Goal: Transaction & Acquisition: Purchase product/service

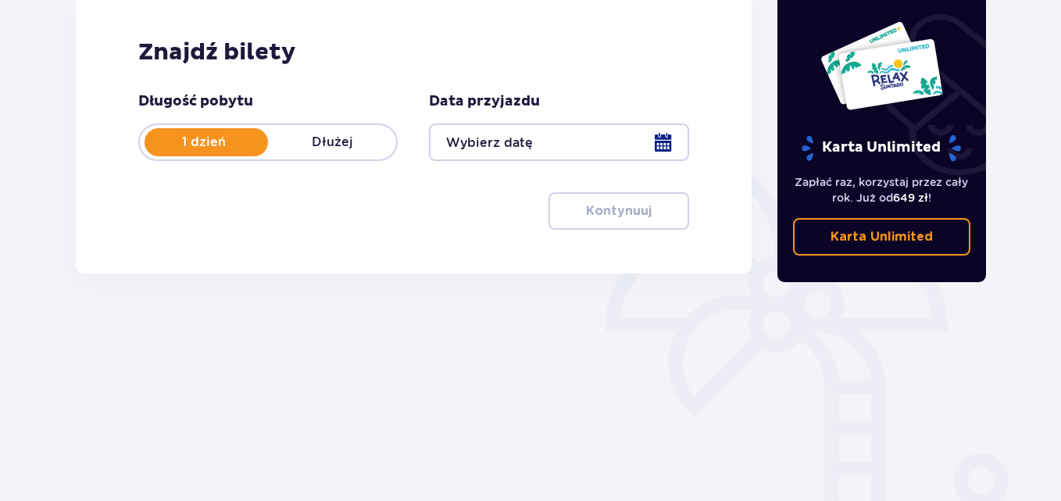
scroll to position [61, 0]
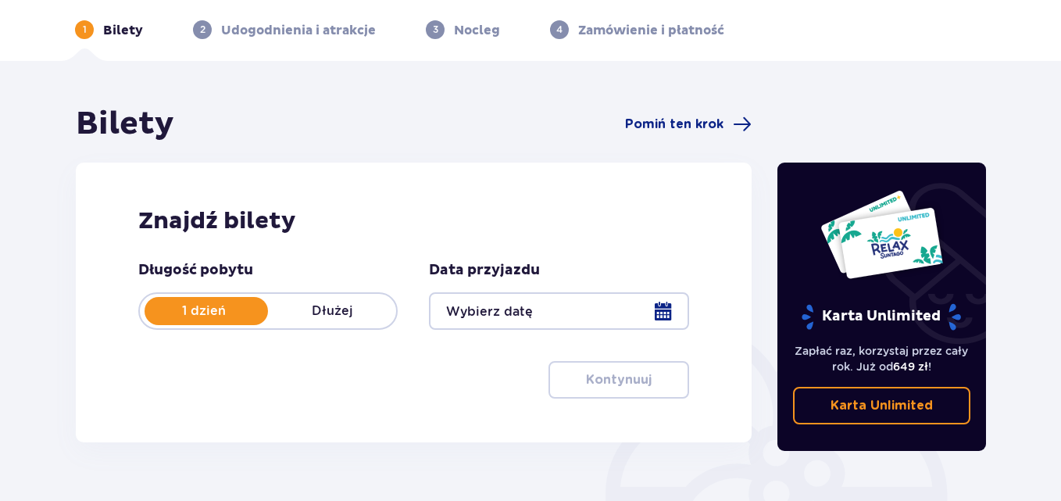
click at [593, 317] on div at bounding box center [558, 311] width 259 height 38
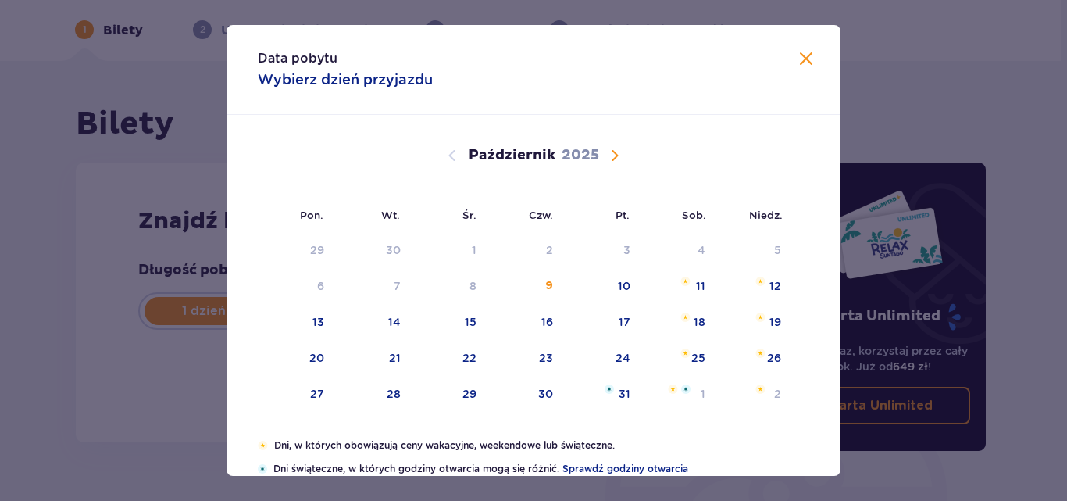
click at [617, 166] on div "[DATE]" at bounding box center [533, 173] width 517 height 117
click at [609, 154] on span "Następny miesiąc" at bounding box center [615, 155] width 19 height 19
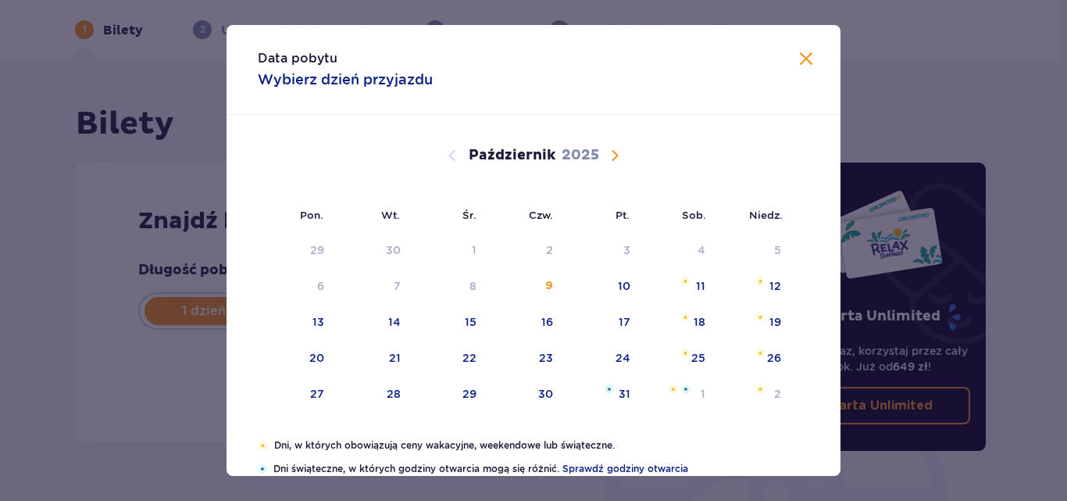
click at [609, 154] on span "Następny miesiąc" at bounding box center [615, 155] width 19 height 19
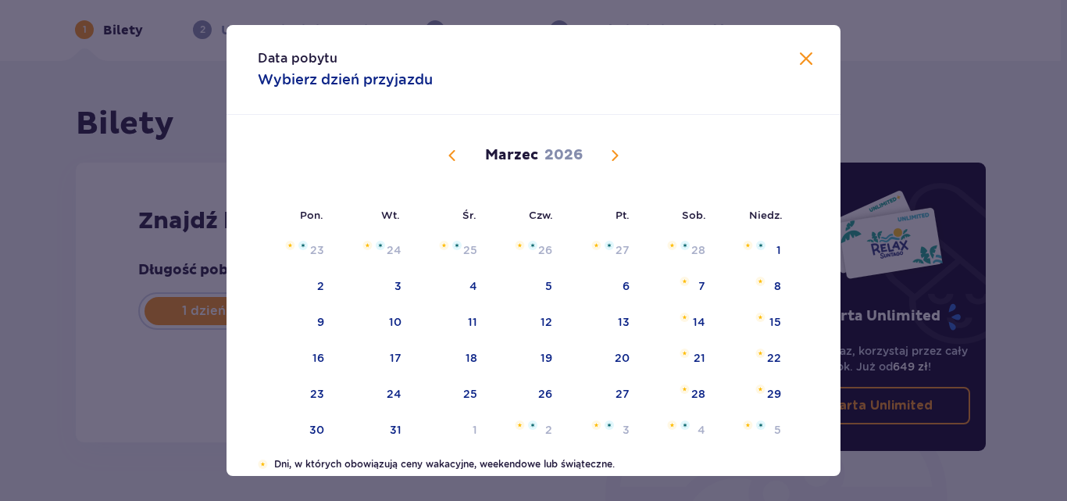
click at [609, 154] on span "Następny miesiąc" at bounding box center [615, 155] width 19 height 19
click at [614, 148] on span "Następny miesiąc" at bounding box center [615, 155] width 19 height 19
click at [452, 162] on span "Poprzedni miesiąc" at bounding box center [452, 155] width 19 height 19
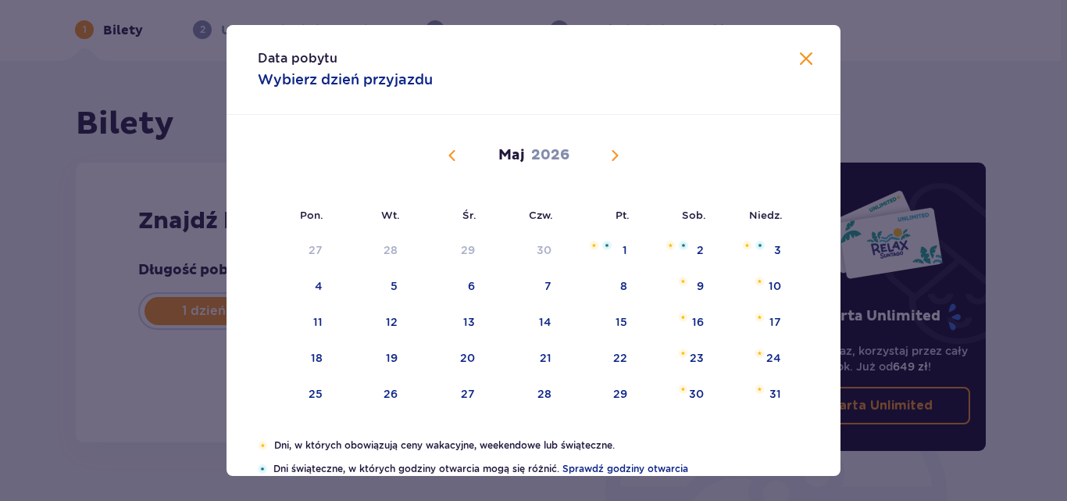
click at [452, 157] on span "Poprzedni miesiąc" at bounding box center [452, 155] width 19 height 19
click at [457, 159] on span "Poprzedni miesiąc" at bounding box center [452, 155] width 19 height 19
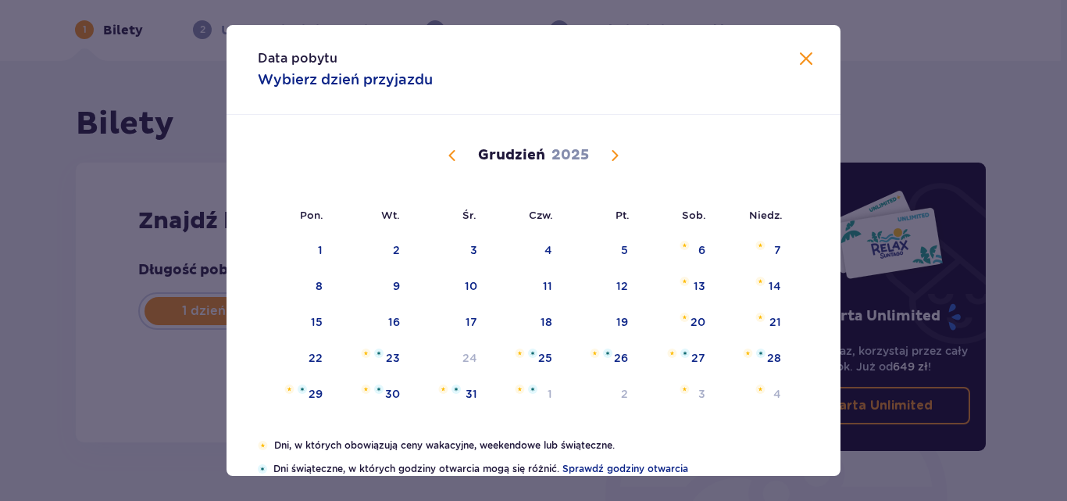
click at [617, 153] on span "Następny miesiąc" at bounding box center [615, 155] width 19 height 19
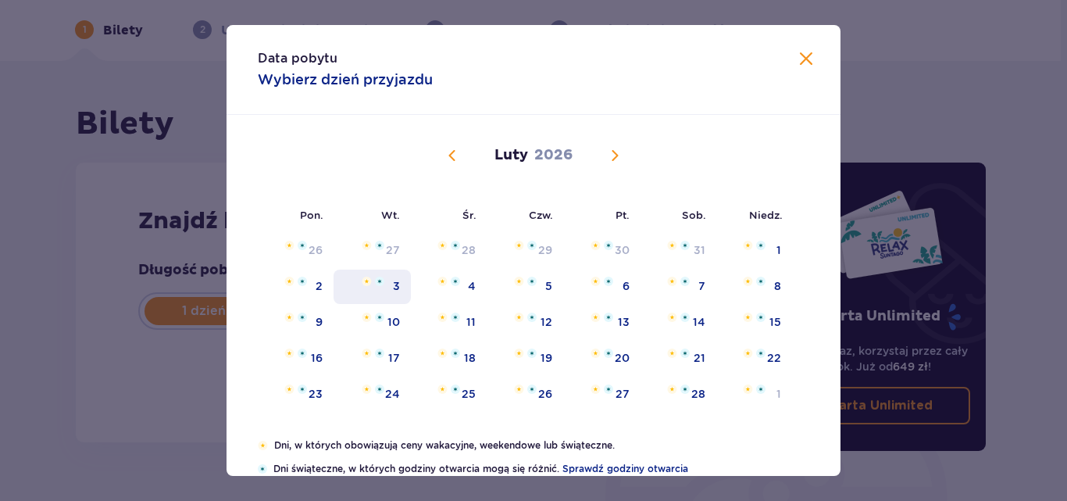
click at [386, 292] on div "3" at bounding box center [372, 287] width 77 height 34
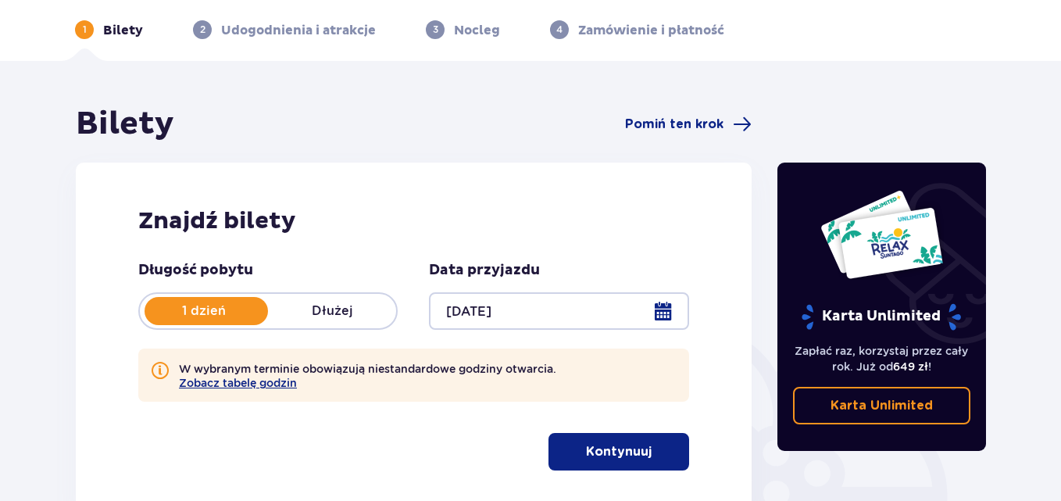
click at [695, 270] on div "Znajdź bilety Długość pobytu 1 dzień Dłużej Data przyjazdu 03.02.26 W wybranym …" at bounding box center [414, 339] width 676 height 352
click at [663, 307] on div at bounding box center [558, 311] width 259 height 38
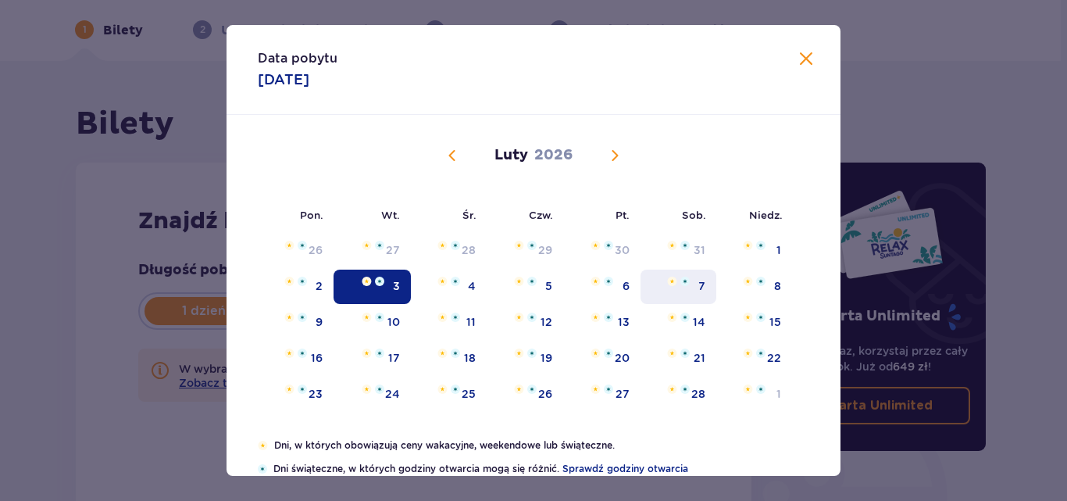
click at [701, 289] on div "7" at bounding box center [702, 286] width 7 height 16
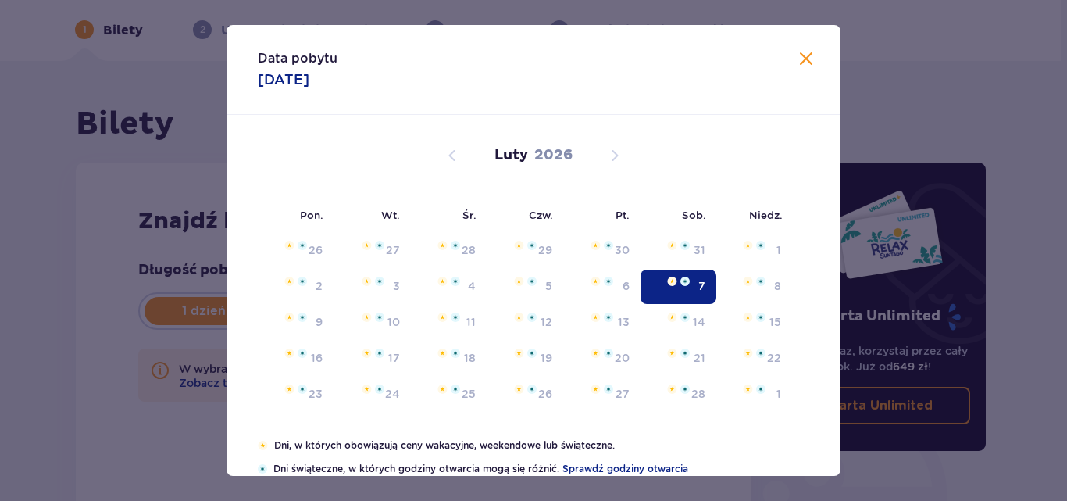
type input "07.02.26"
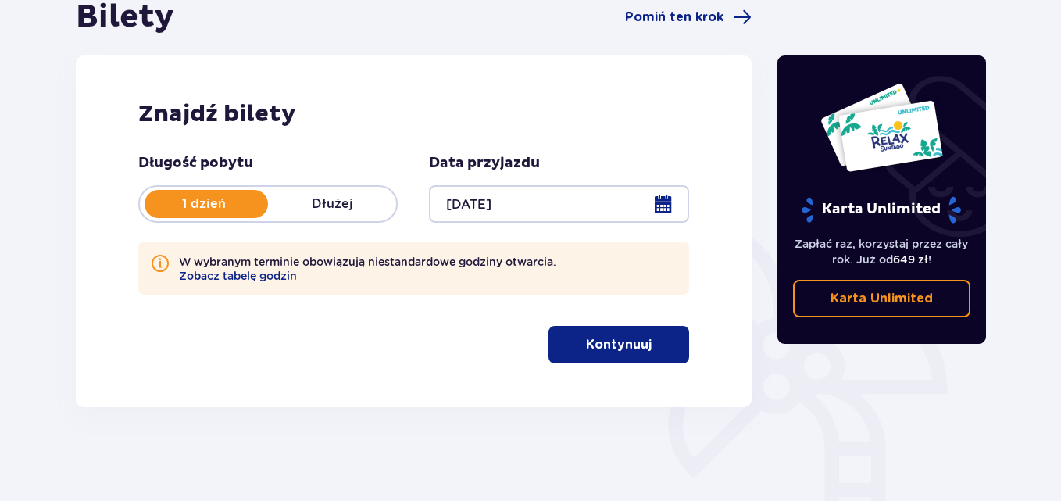
scroll to position [295, 0]
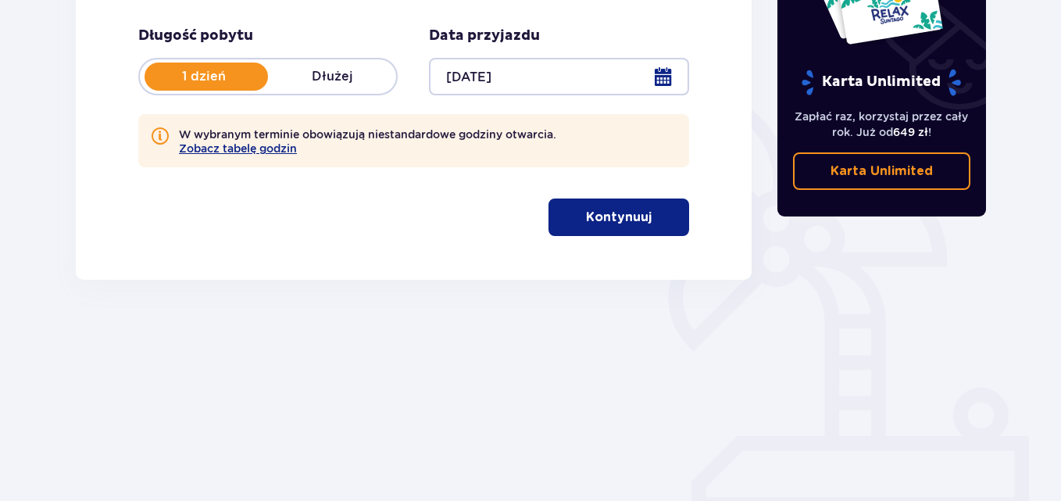
click at [621, 221] on p "Kontynuuj" at bounding box center [619, 217] width 66 height 17
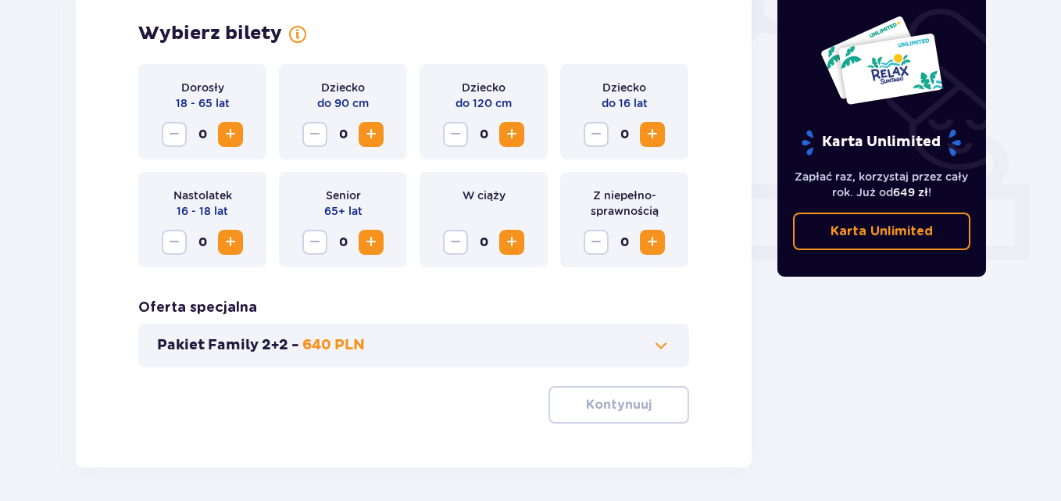
scroll to position [585, 0]
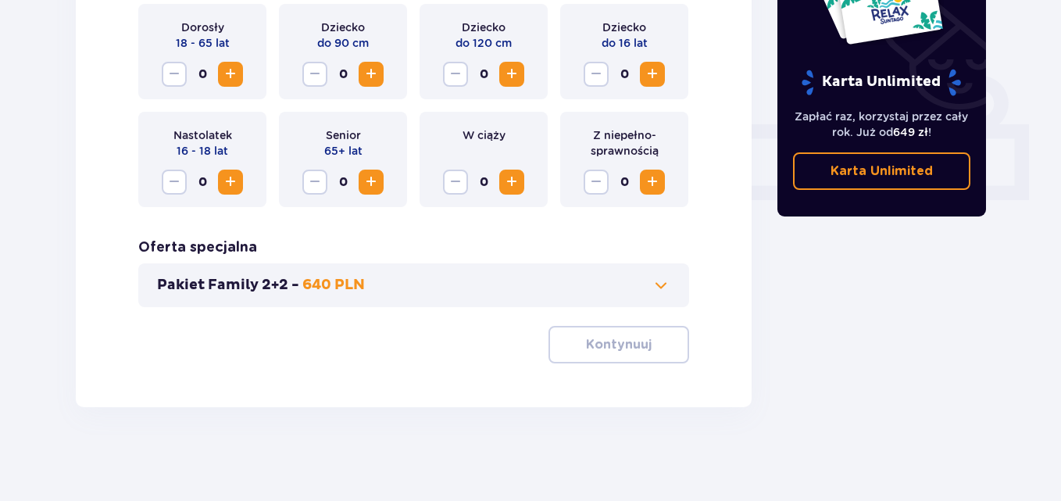
click at [377, 281] on button "Pakiet Family 2+2 - 640 PLN" at bounding box center [413, 285] width 513 height 19
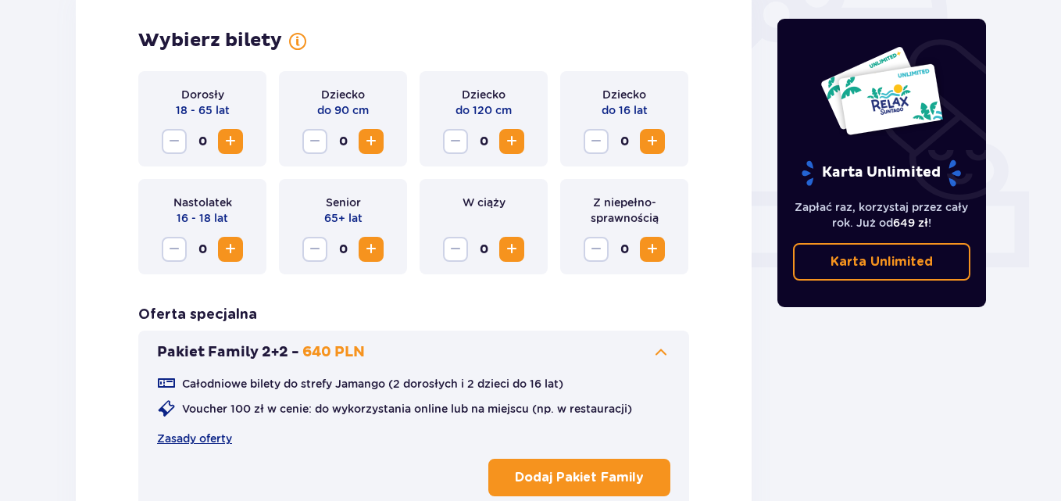
scroll to position [506, 0]
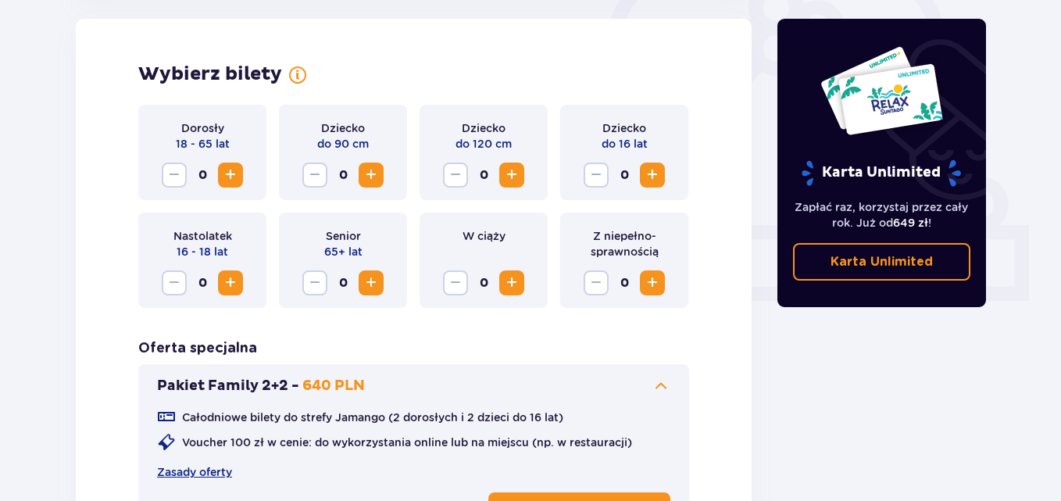
click at [662, 170] on span "Zwiększ" at bounding box center [652, 175] width 19 height 19
click at [238, 183] on span "Zwiększ" at bounding box center [230, 175] width 19 height 19
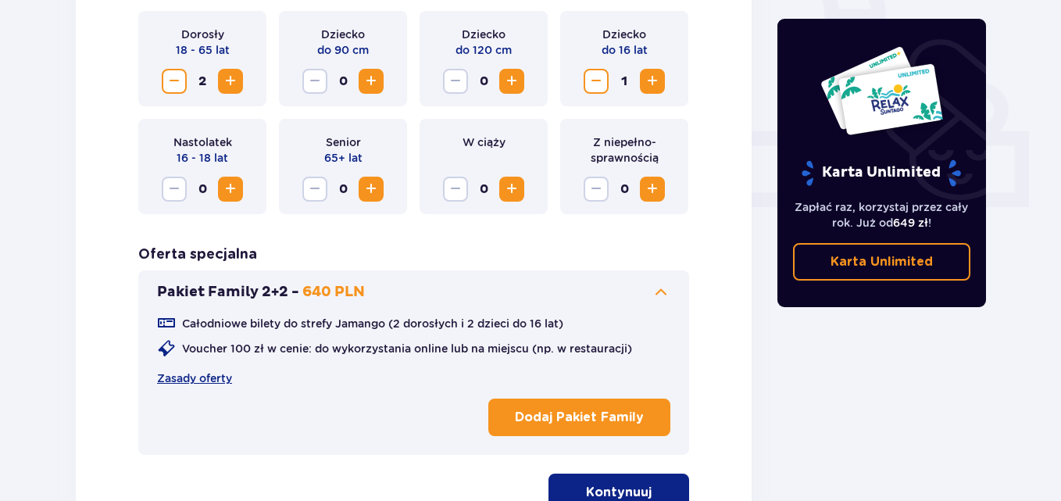
scroll to position [748, 0]
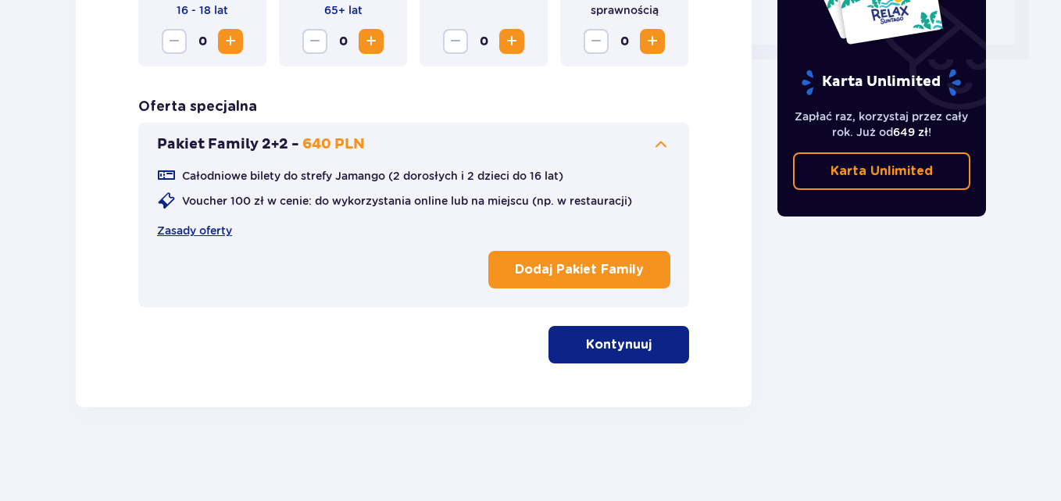
click at [603, 349] on p "Kontynuuj" at bounding box center [619, 344] width 66 height 17
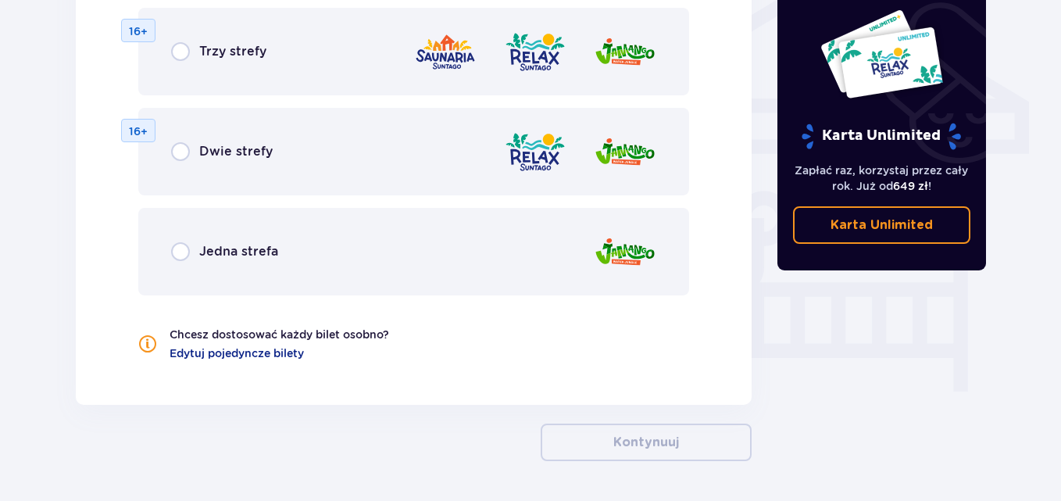
scroll to position [1314, 0]
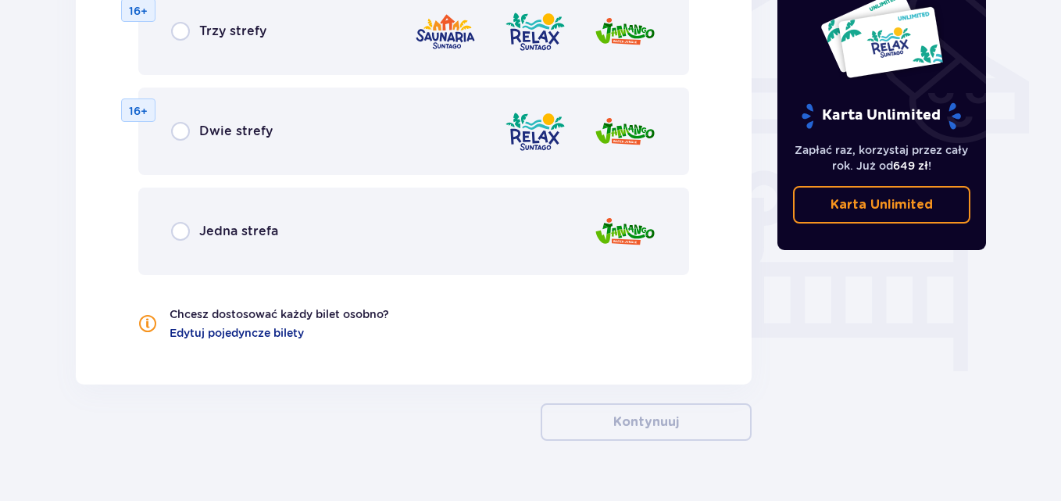
click at [170, 214] on div "Jedna strefa" at bounding box center [413, 232] width 551 height 88
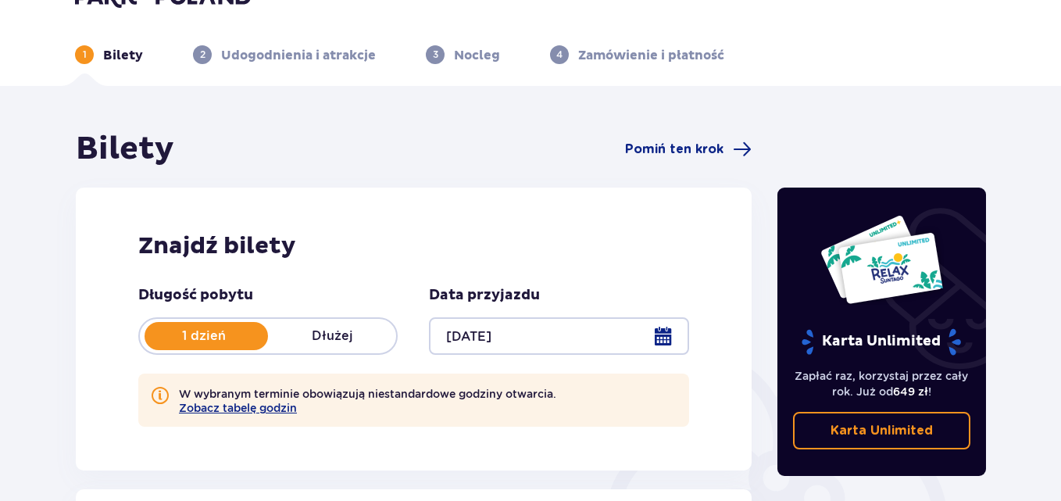
scroll to position [0, 0]
